Goal: Complete application form

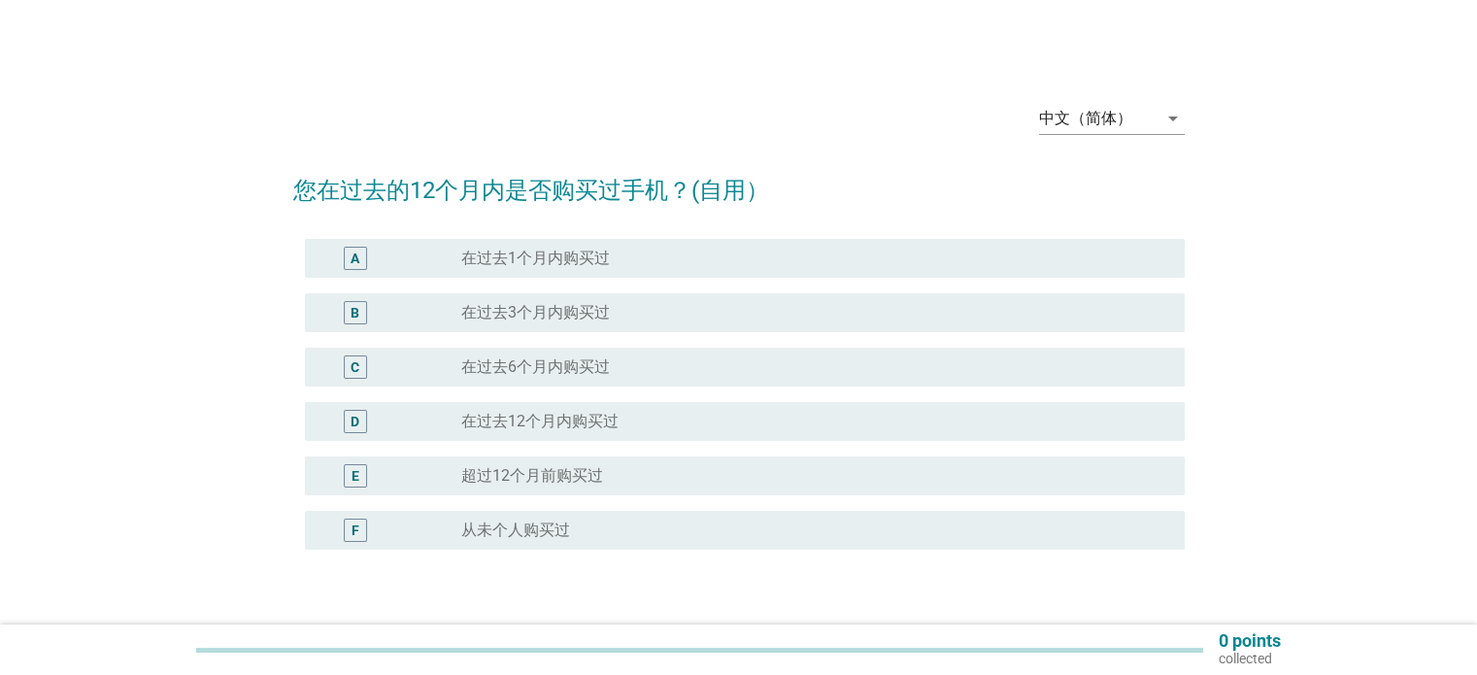
click at [597, 418] on label "在过去12个月内购买过" at bounding box center [539, 421] width 157 height 19
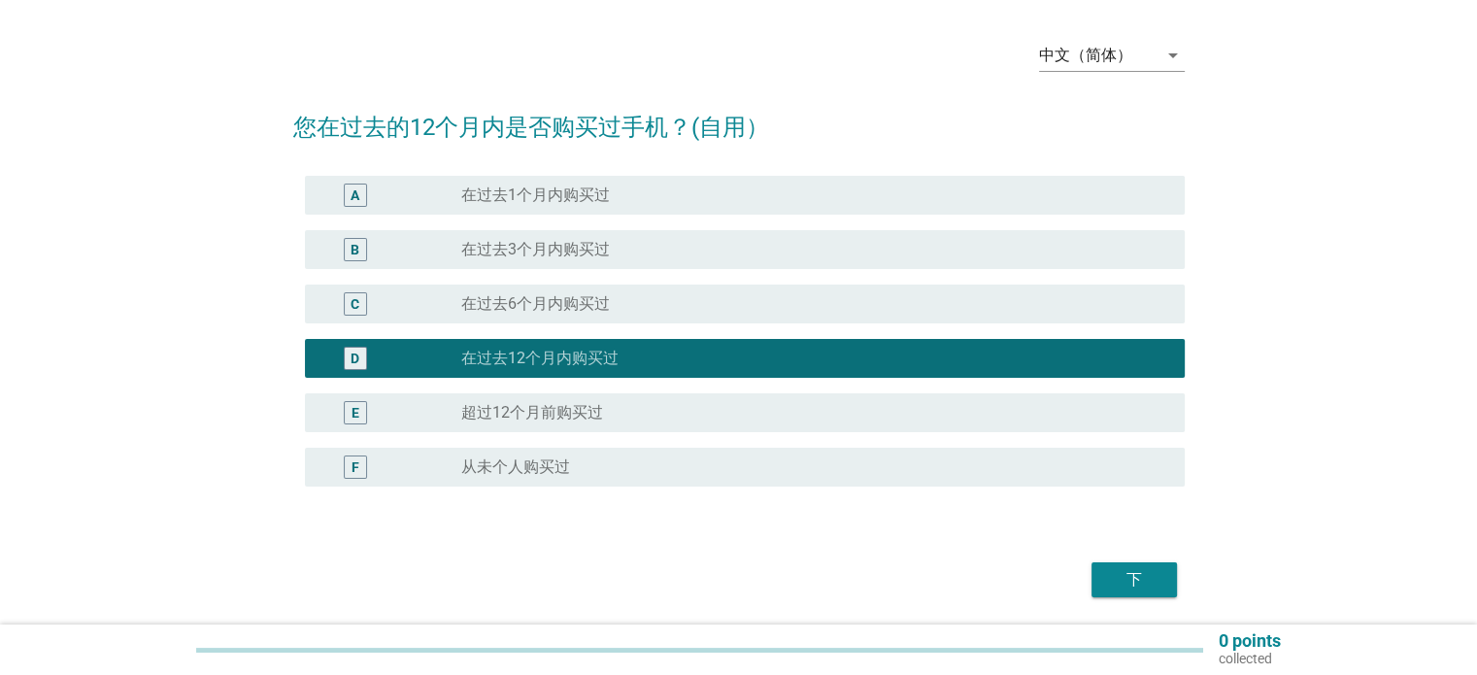
scroll to position [128, 0]
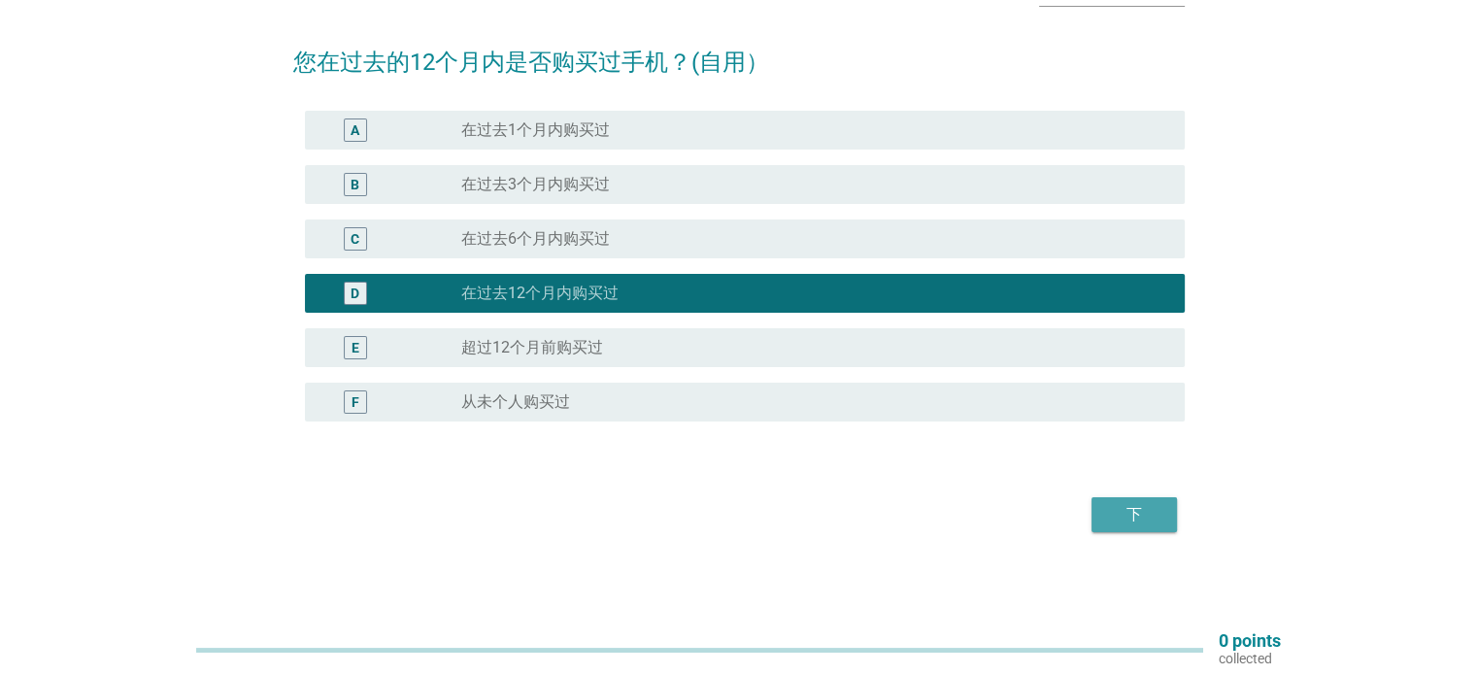
click at [1122, 507] on div "下" at bounding box center [1134, 514] width 54 height 23
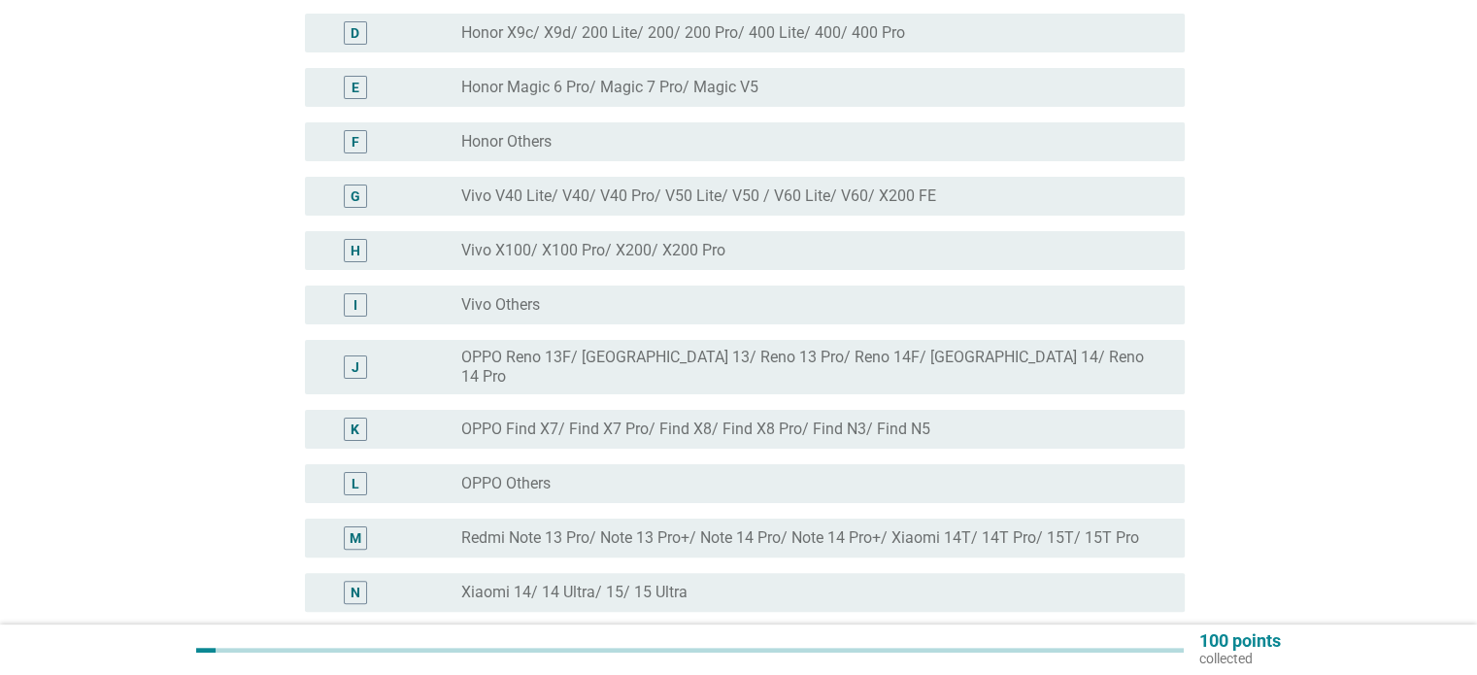
scroll to position [583, 0]
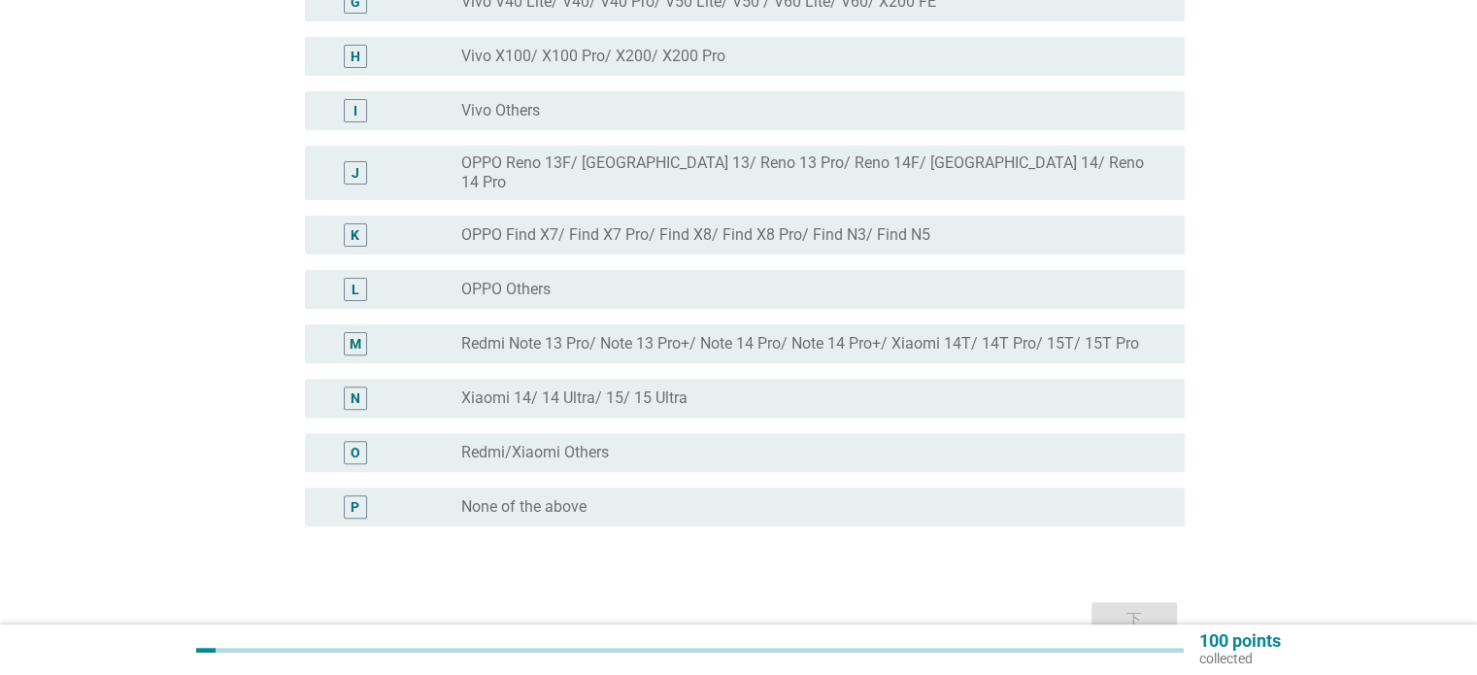
click at [617, 443] on div "radio_button_unchecked Redmi/Xiaomi Others" at bounding box center [806, 452] width 691 height 19
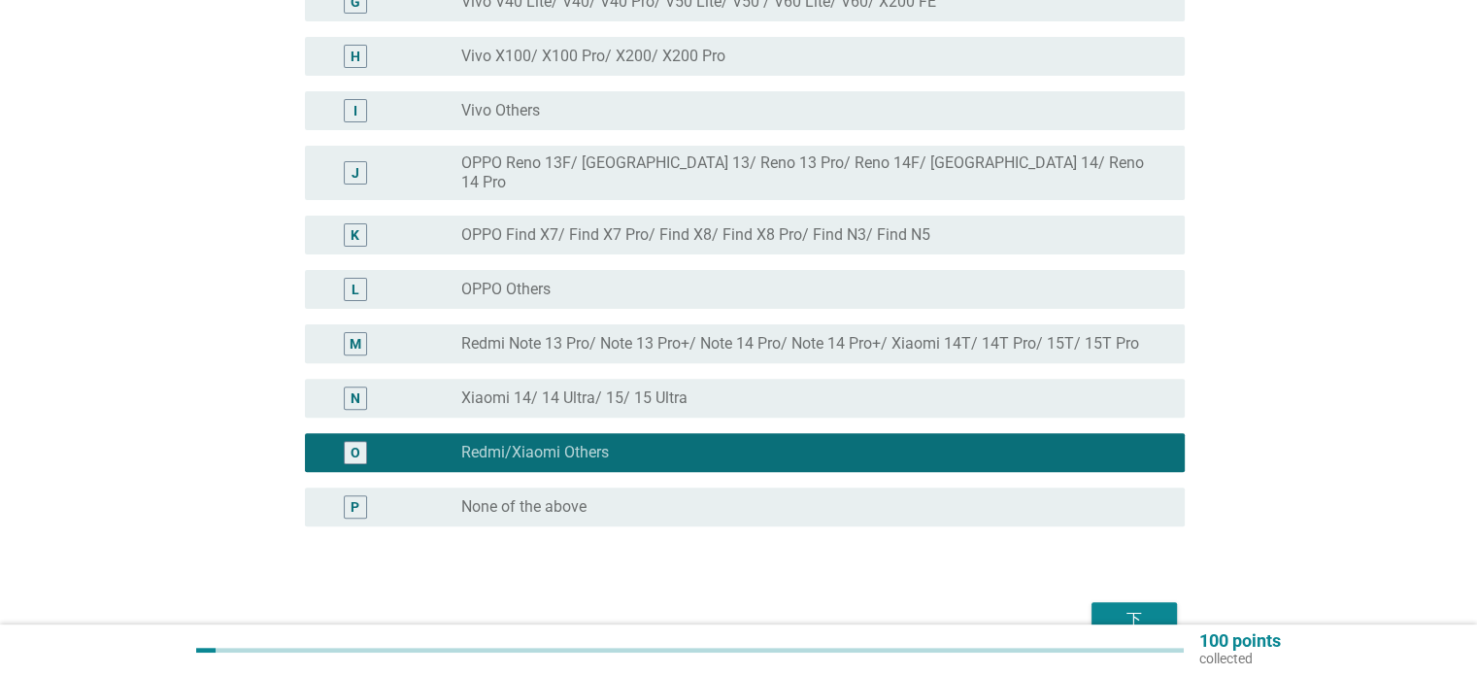
click at [1130, 608] on div "下" at bounding box center [1134, 619] width 54 height 23
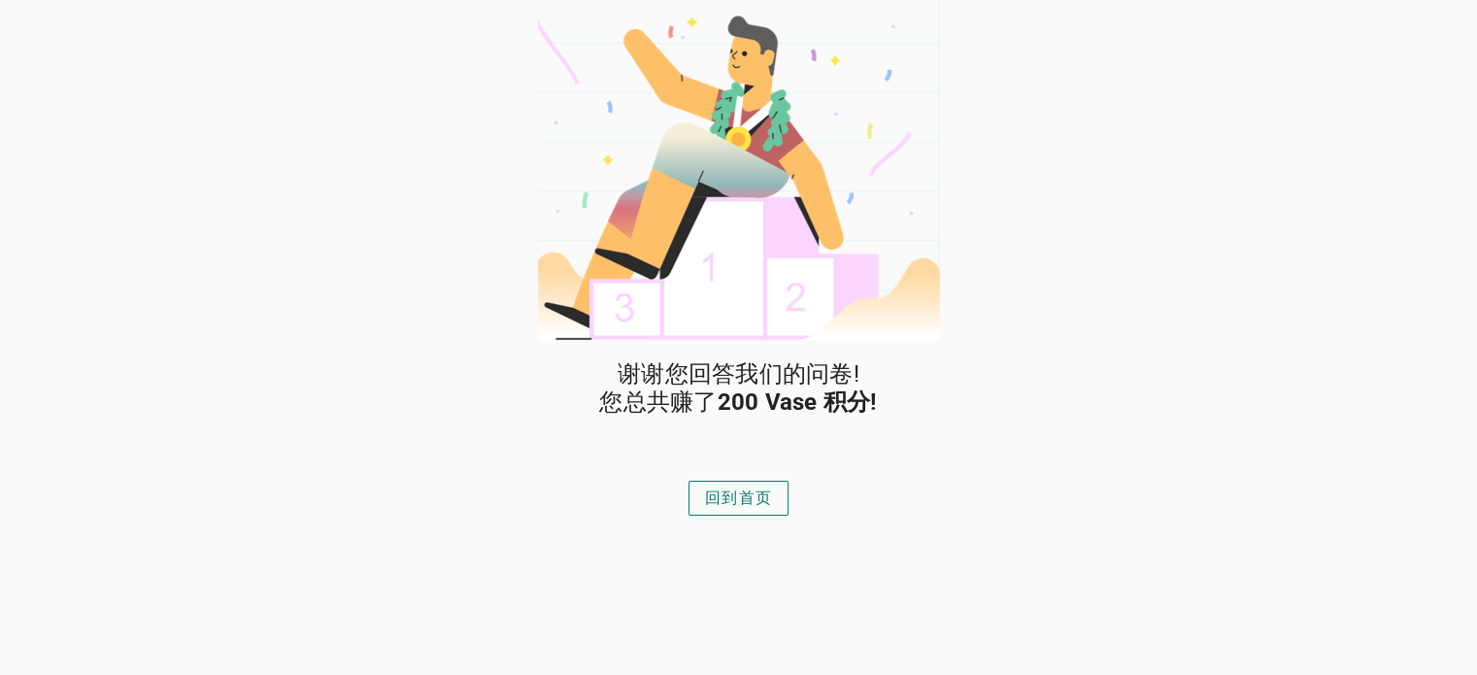
click at [747, 500] on div "回到首页" at bounding box center [738, 497] width 67 height 23
